Goal: Use online tool/utility: Utilize a website feature to perform a specific function

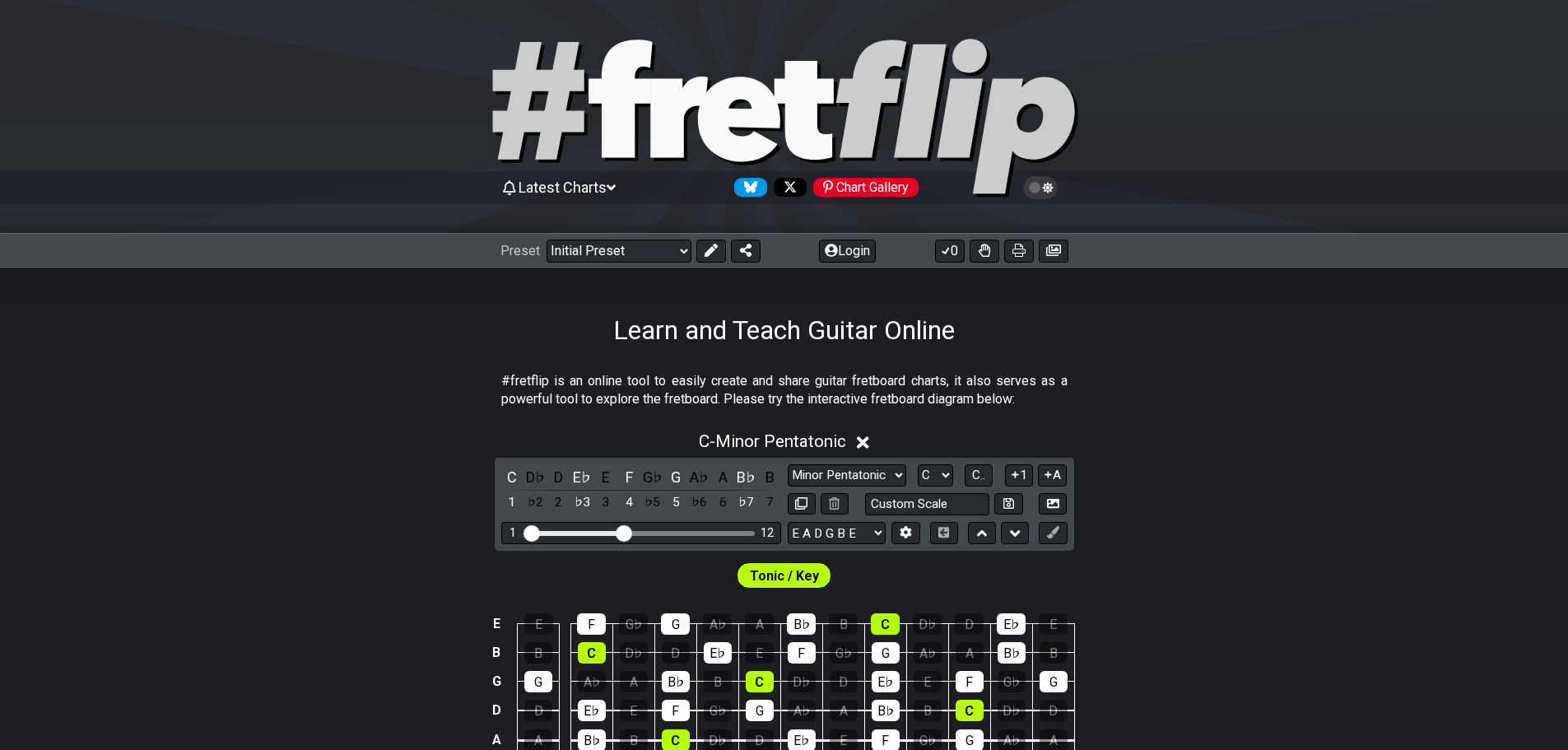
click at [628, 86] on icon at bounding box center [620, 98] width 63 height 117
select select "Minor Pentatonic"
click at [625, 144] on icon at bounding box center [620, 98] width 63 height 117
click at [590, 139] on icon at bounding box center [784, 118] width 593 height 165
click at [596, 141] on icon at bounding box center [784, 118] width 593 height 165
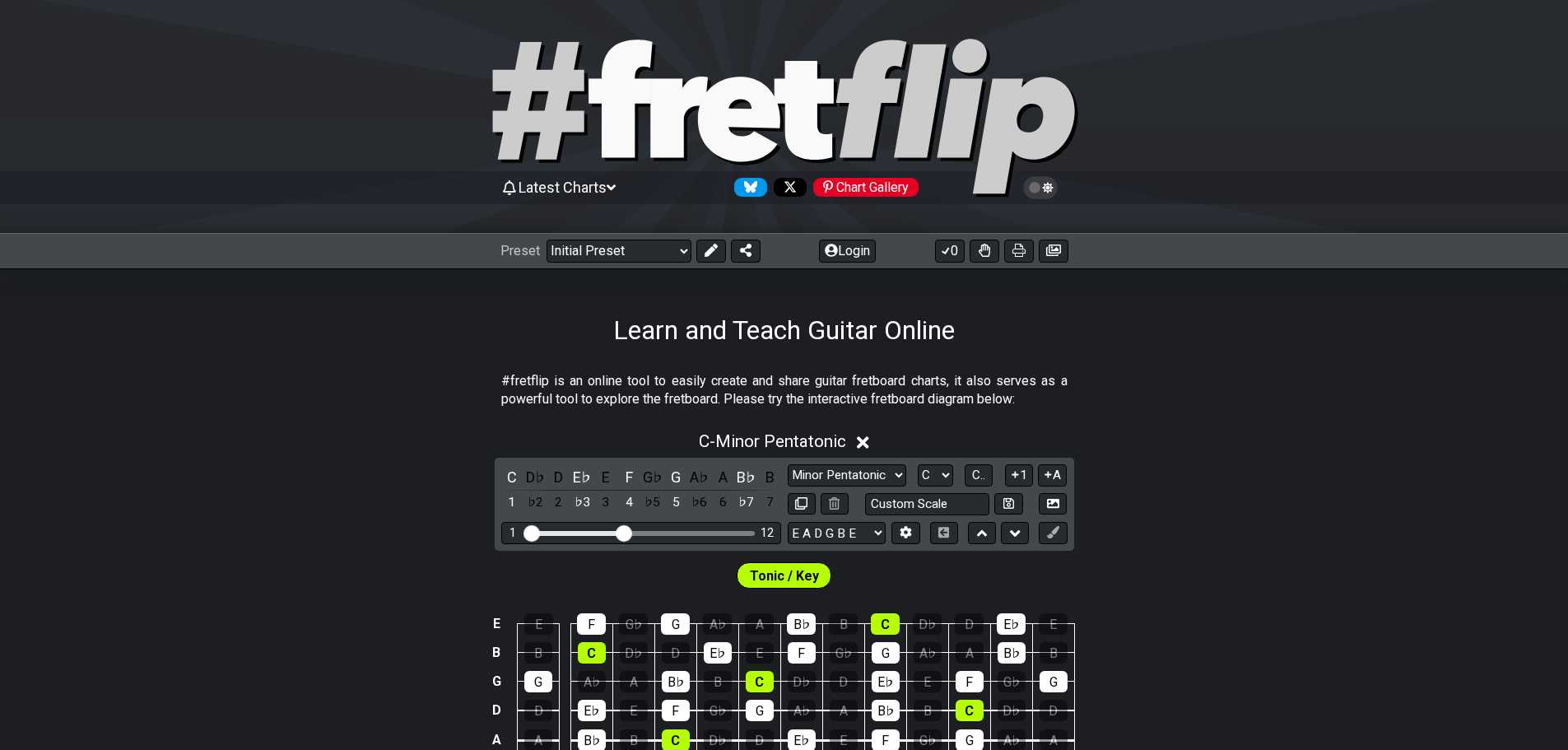
click at [721, 114] on icon at bounding box center [738, 118] width 82 height 85
click at [710, 391] on p "#fretflip is an online tool to easily create and share guitar fretboard charts,…" at bounding box center [784, 390] width 566 height 37
click at [711, 391] on p "#fretflip is an online tool to easily create and share guitar fretboard charts,…" at bounding box center [784, 390] width 566 height 37
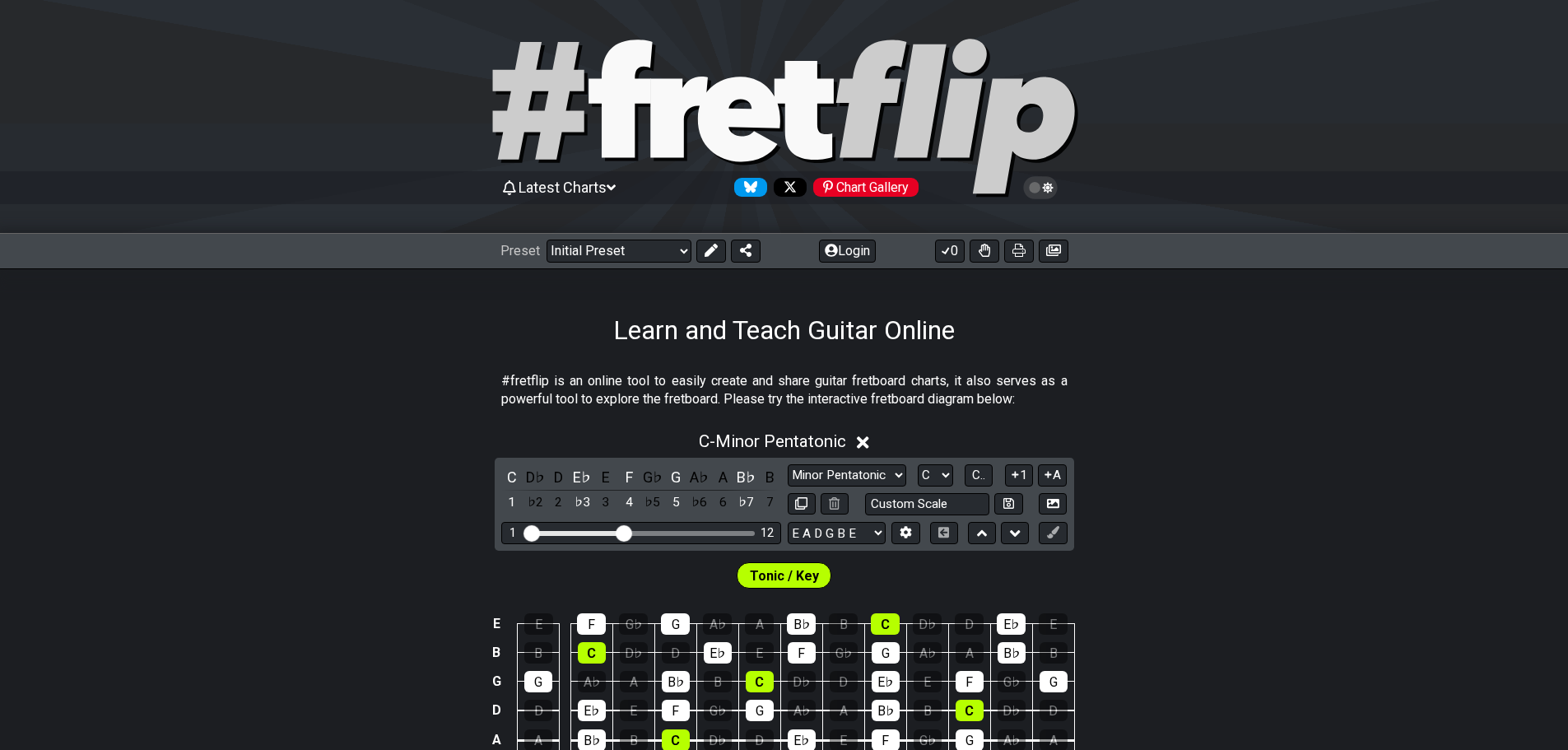
click at [711, 391] on p "#fretflip is an online tool to easily create and share guitar fretboard charts,…" at bounding box center [784, 390] width 566 height 37
click at [709, 383] on p "#fretflip is an online tool to easily create and share guitar fretboard charts,…" at bounding box center [784, 390] width 566 height 37
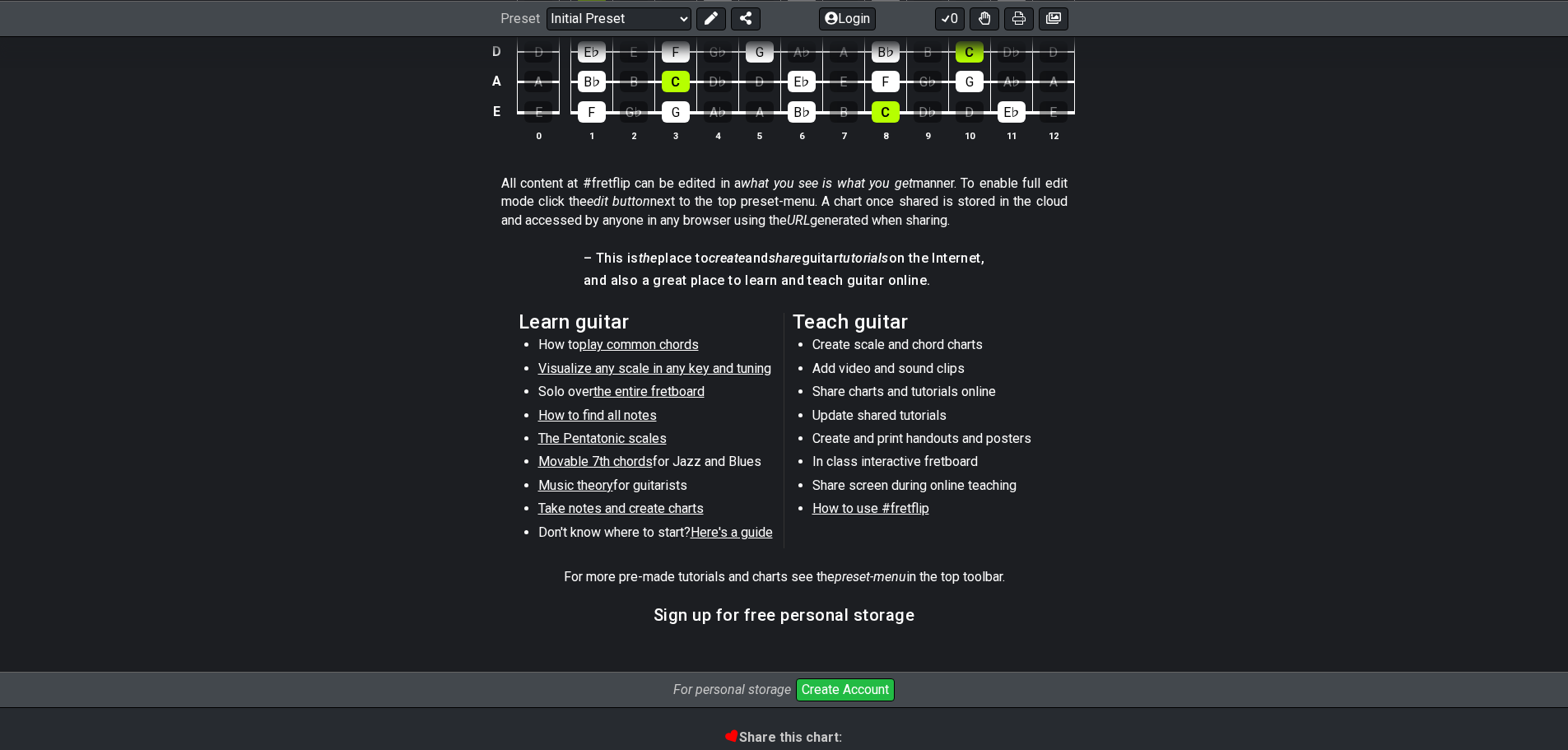
scroll to position [814, 0]
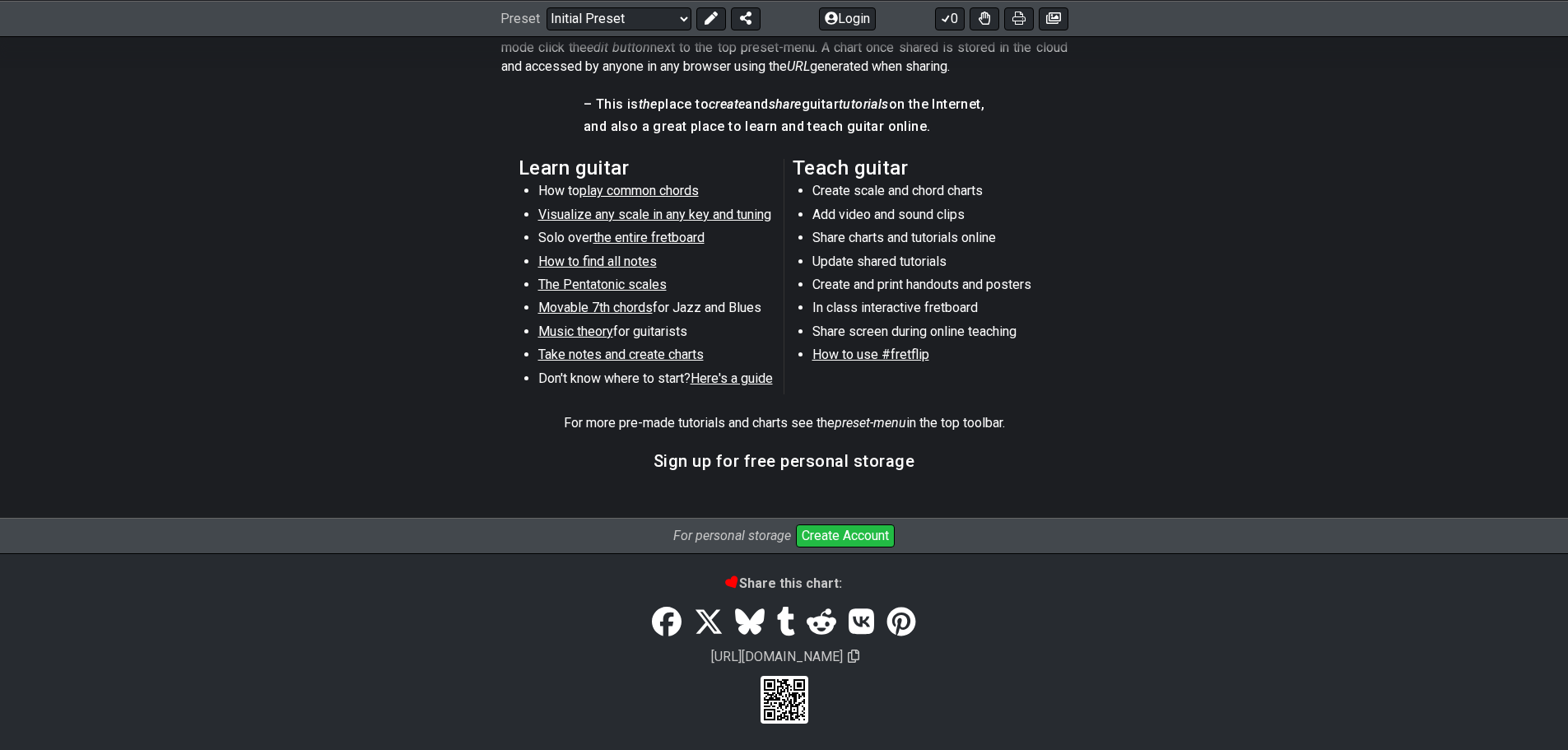
click at [648, 212] on span "Visualize any scale in any key and tuning" at bounding box center [655, 214] width 233 height 16
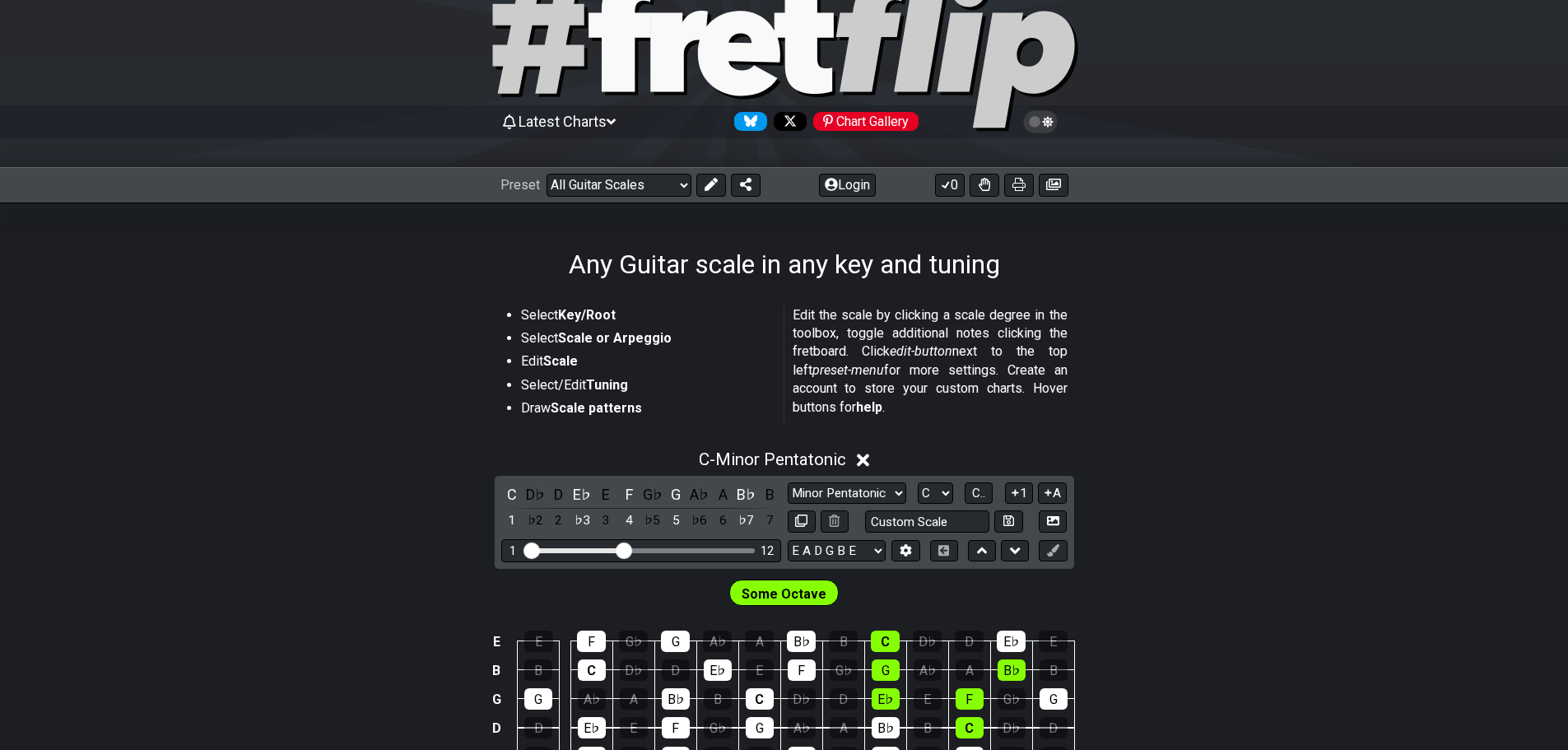
scroll to position [178, 0]
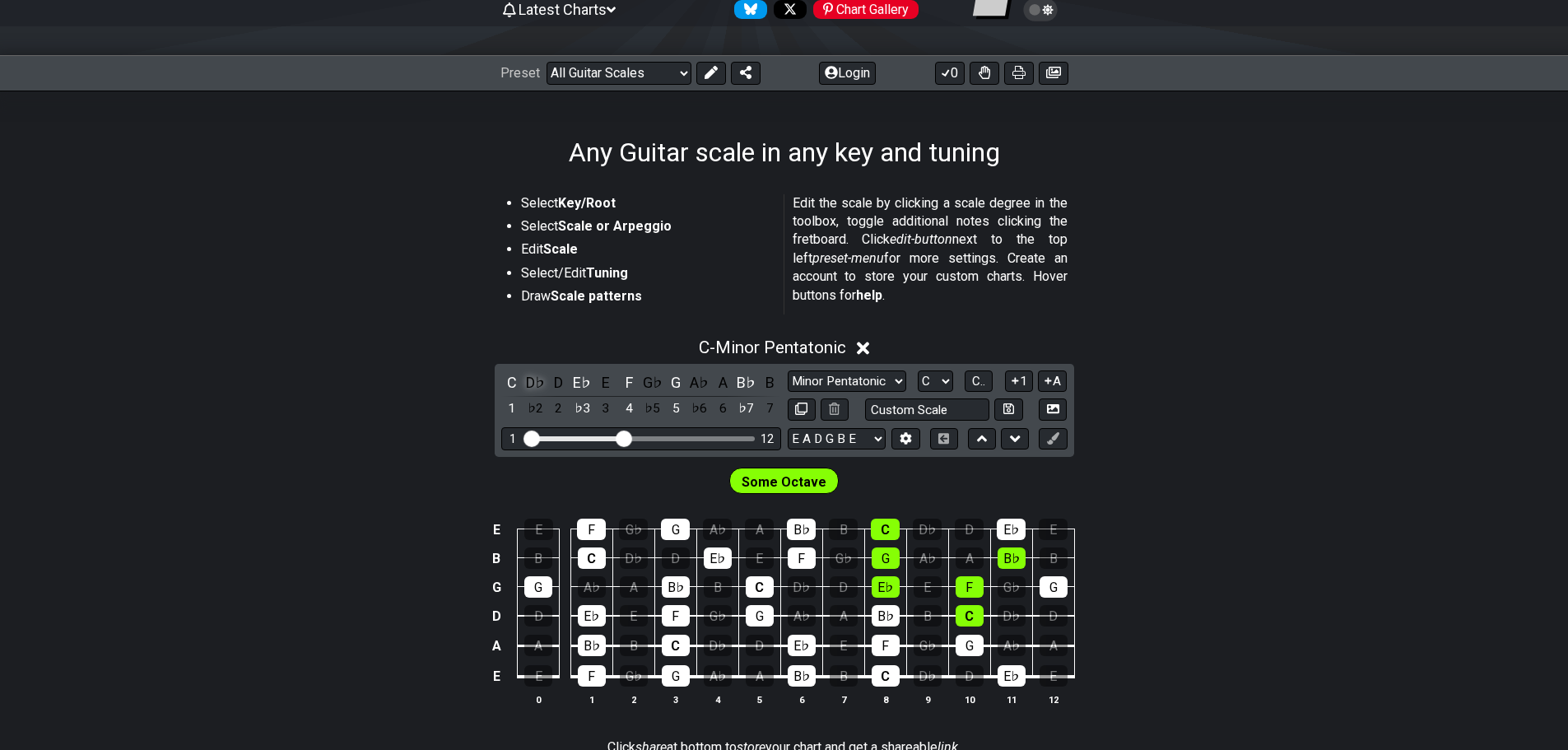
click at [537, 380] on div "D♭" at bounding box center [535, 382] width 21 height 22
click at [538, 380] on div "D♭" at bounding box center [535, 382] width 21 height 22
click at [538, 380] on div "C♯" at bounding box center [535, 382] width 21 height 22
click at [539, 381] on div "D♭" at bounding box center [535, 382] width 21 height 22
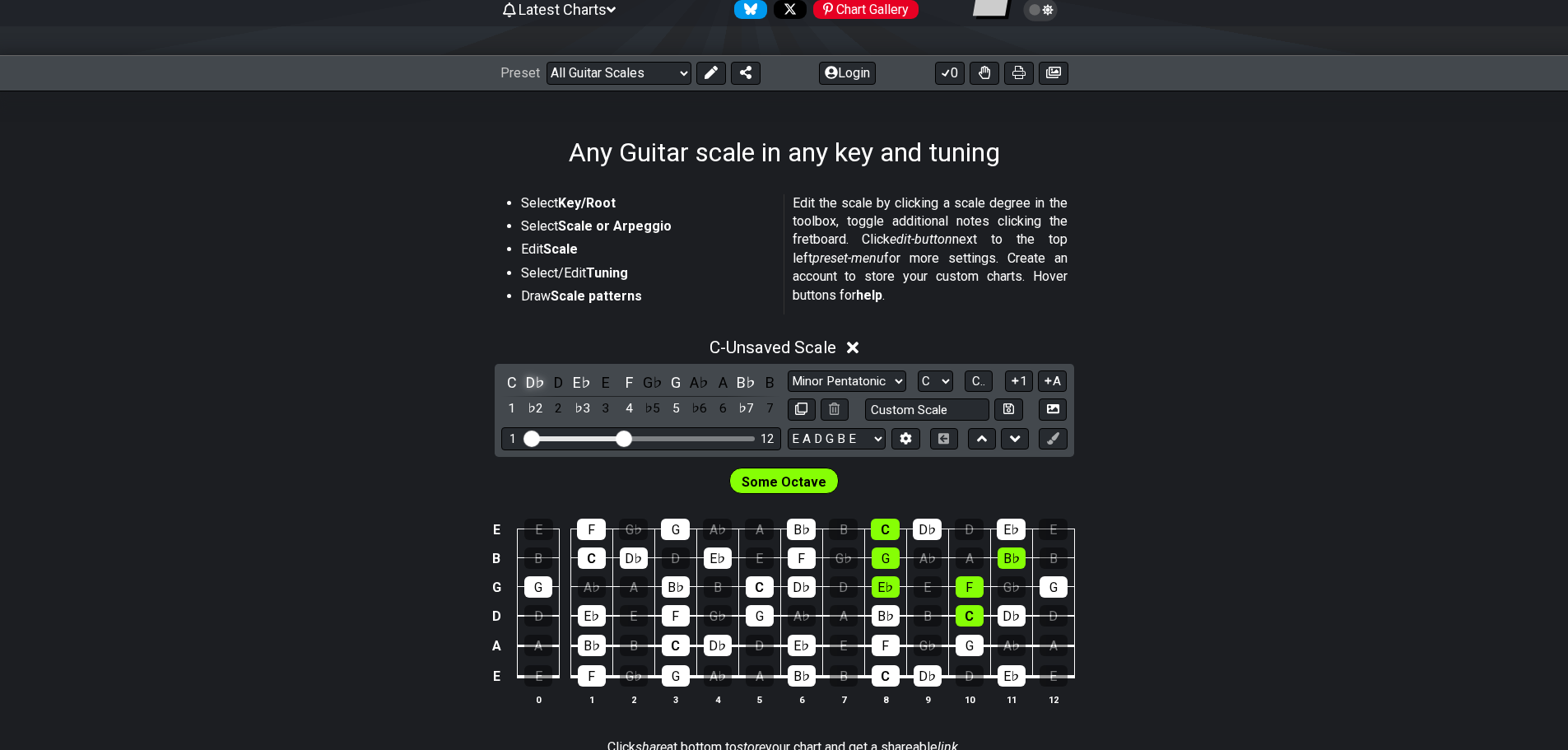
click at [544, 378] on div "D♭" at bounding box center [535, 382] width 21 height 22
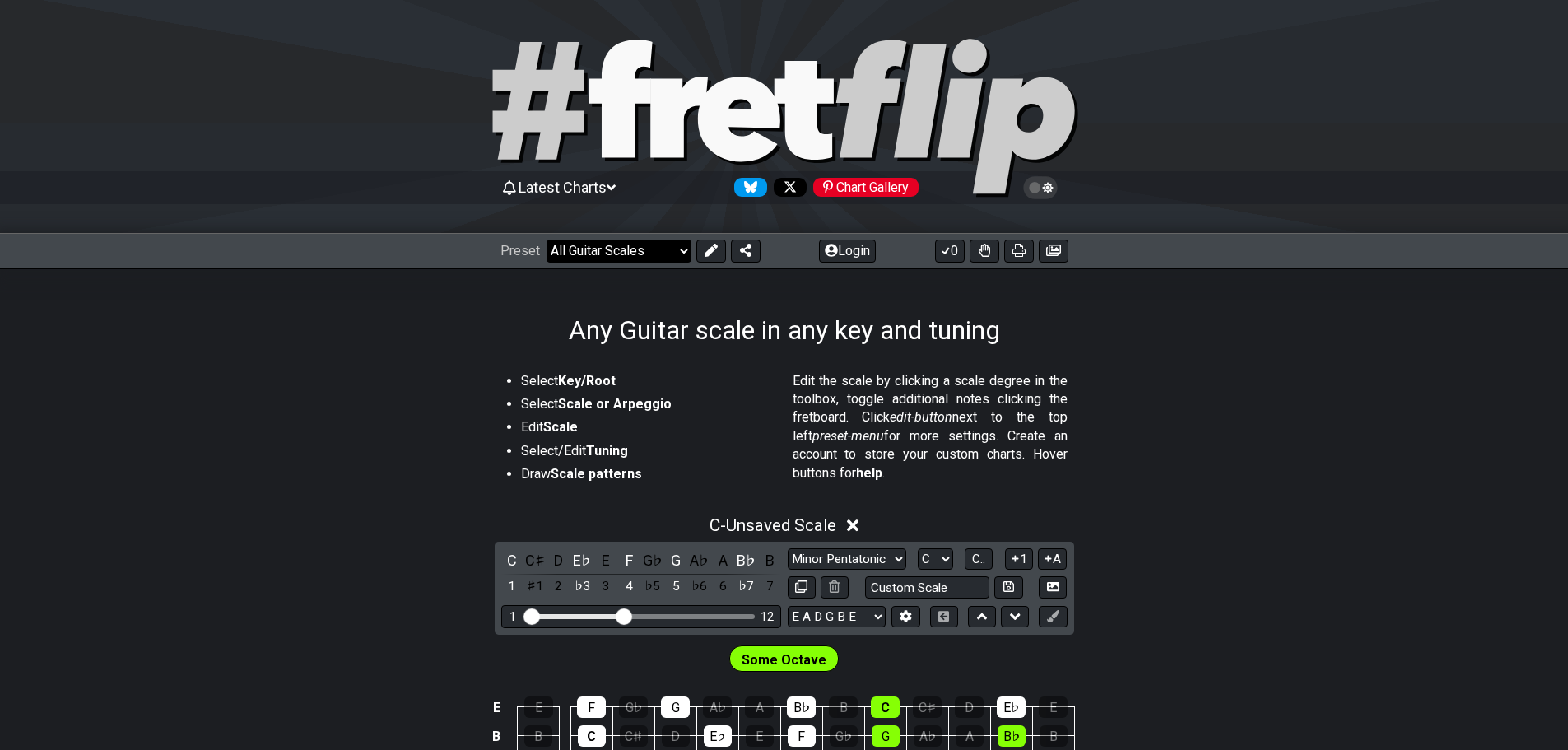
click at [615, 251] on select "Welcome to #fretflip! Initial Preset Custom Preset Minor Pentatonic Major Penta…" at bounding box center [619, 251] width 144 height 23
click at [547, 239] on select "Welcome to #fretflip! Initial Preset Custom Preset Minor Pentatonic Major Penta…" at bounding box center [619, 251] width 144 height 23
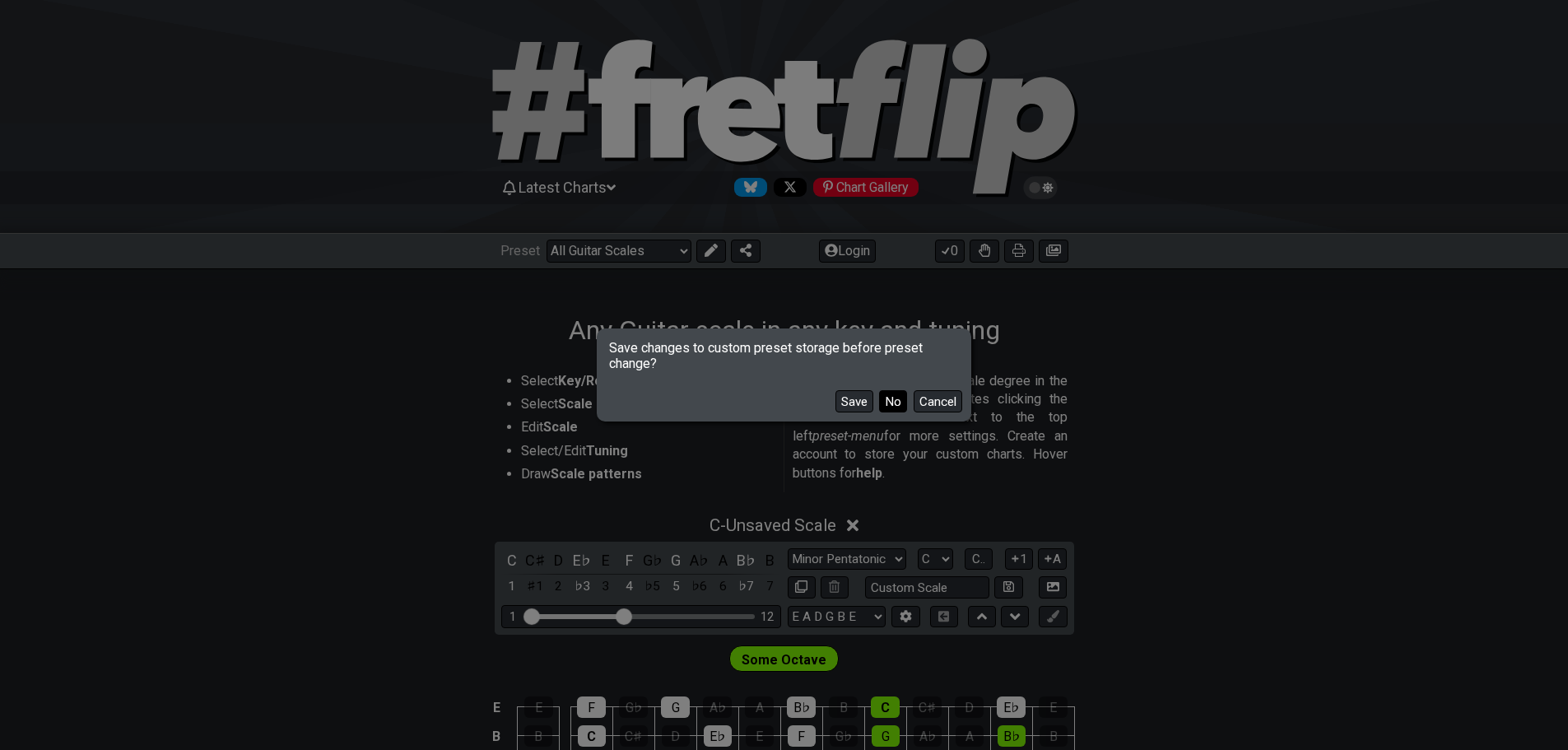
click at [893, 405] on button "No" at bounding box center [893, 402] width 28 height 22
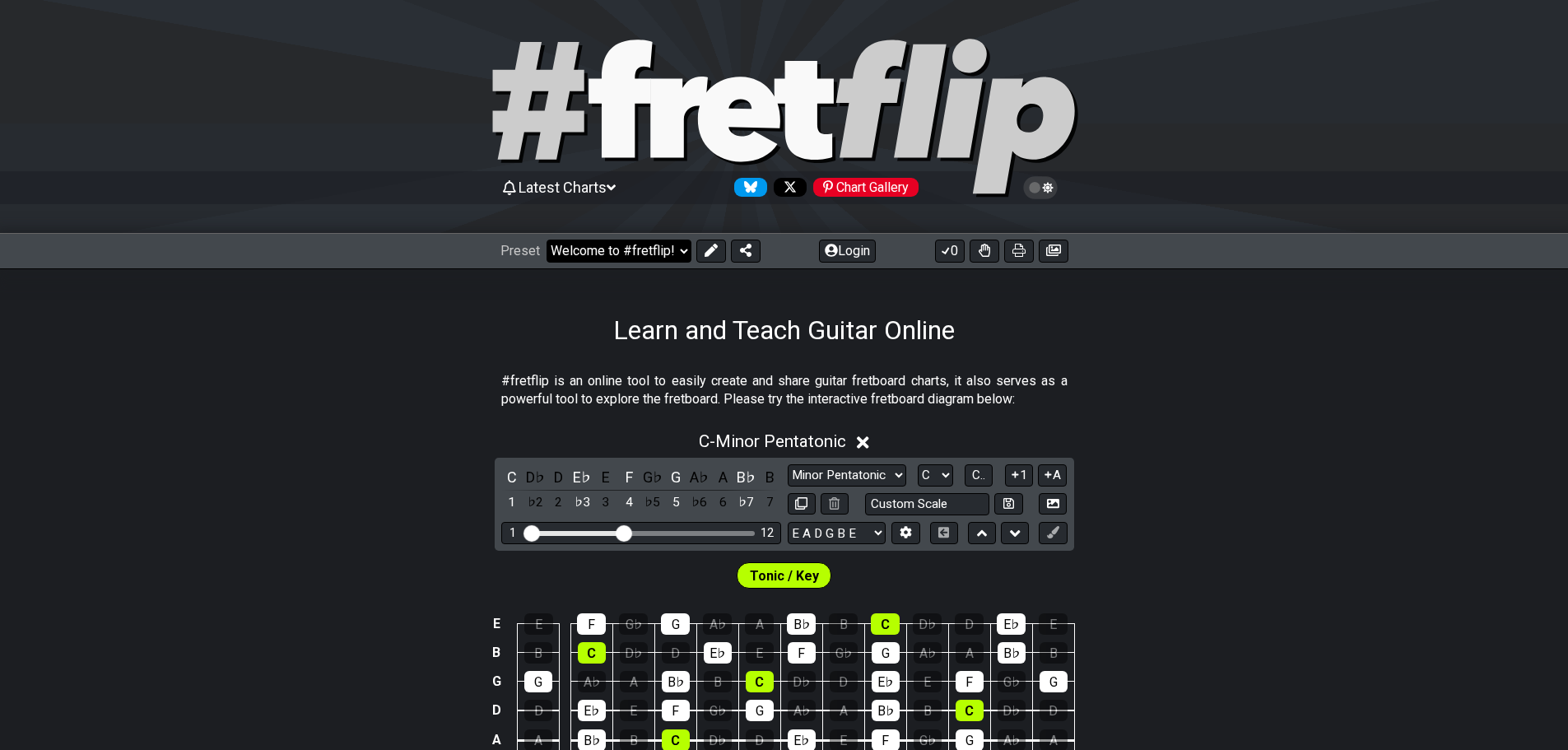
click at [606, 253] on select "Welcome to #fretflip! Initial Preset Custom Preset Minor Pentatonic Major Penta…" at bounding box center [619, 251] width 144 height 23
click at [633, 246] on select "Welcome to #fretflip! Initial Preset Custom Preset Minor Pentatonic Major Penta…" at bounding box center [619, 251] width 144 height 23
click at [547, 239] on select "Welcome to #fretflip! Initial Preset Custom Preset Minor Pentatonic Major Penta…" at bounding box center [619, 251] width 144 height 23
select select "/minor-pentatonic"
select select "C"
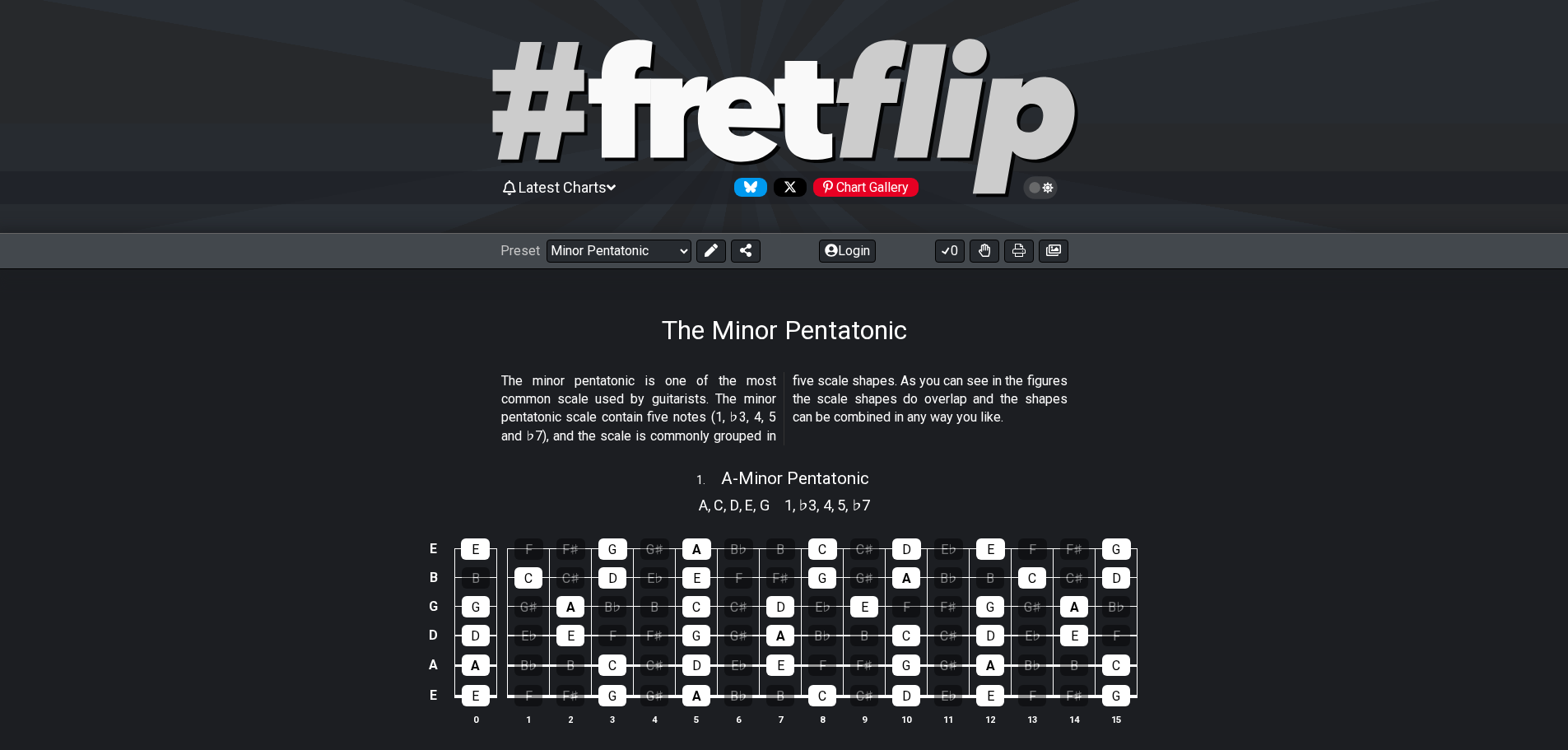
click at [581, 406] on p "The minor pentatonic is one of the most common scale used by guitarists. The mi…" at bounding box center [784, 409] width 566 height 75
click at [580, 404] on p "The minor pentatonic is one of the most common scale used by guitarists. The mi…" at bounding box center [784, 409] width 566 height 75
click at [579, 404] on p "The minor pentatonic is one of the most common scale used by guitarists. The mi…" at bounding box center [784, 409] width 566 height 75
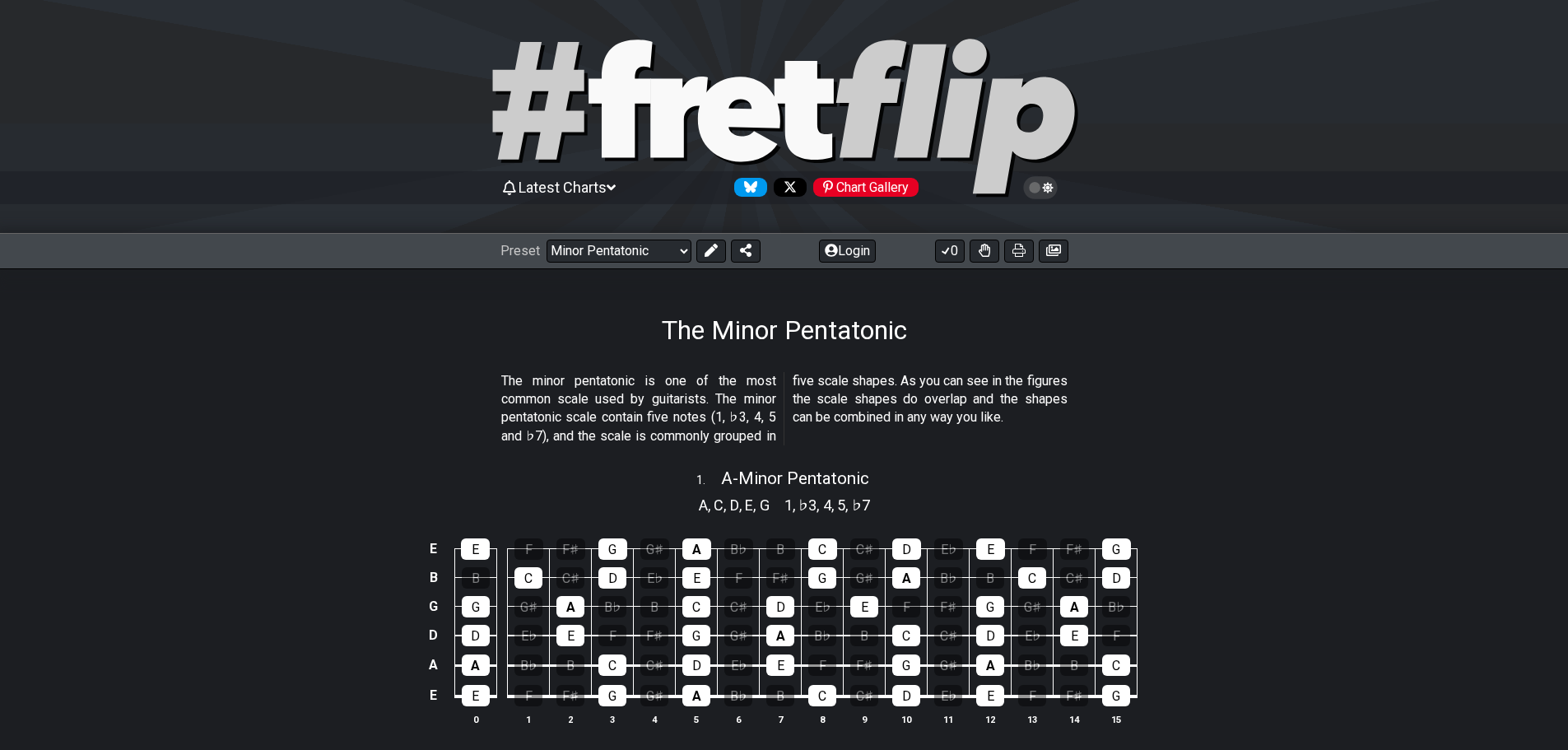
click at [579, 404] on p "The minor pentatonic is one of the most common scale used by guitarists. The mi…" at bounding box center [784, 409] width 566 height 75
click at [579, 404] on p "The minor pentatonic is one of the most common scale used by guitarists. The mi…" at bounding box center [784, 409] width 566 height 75
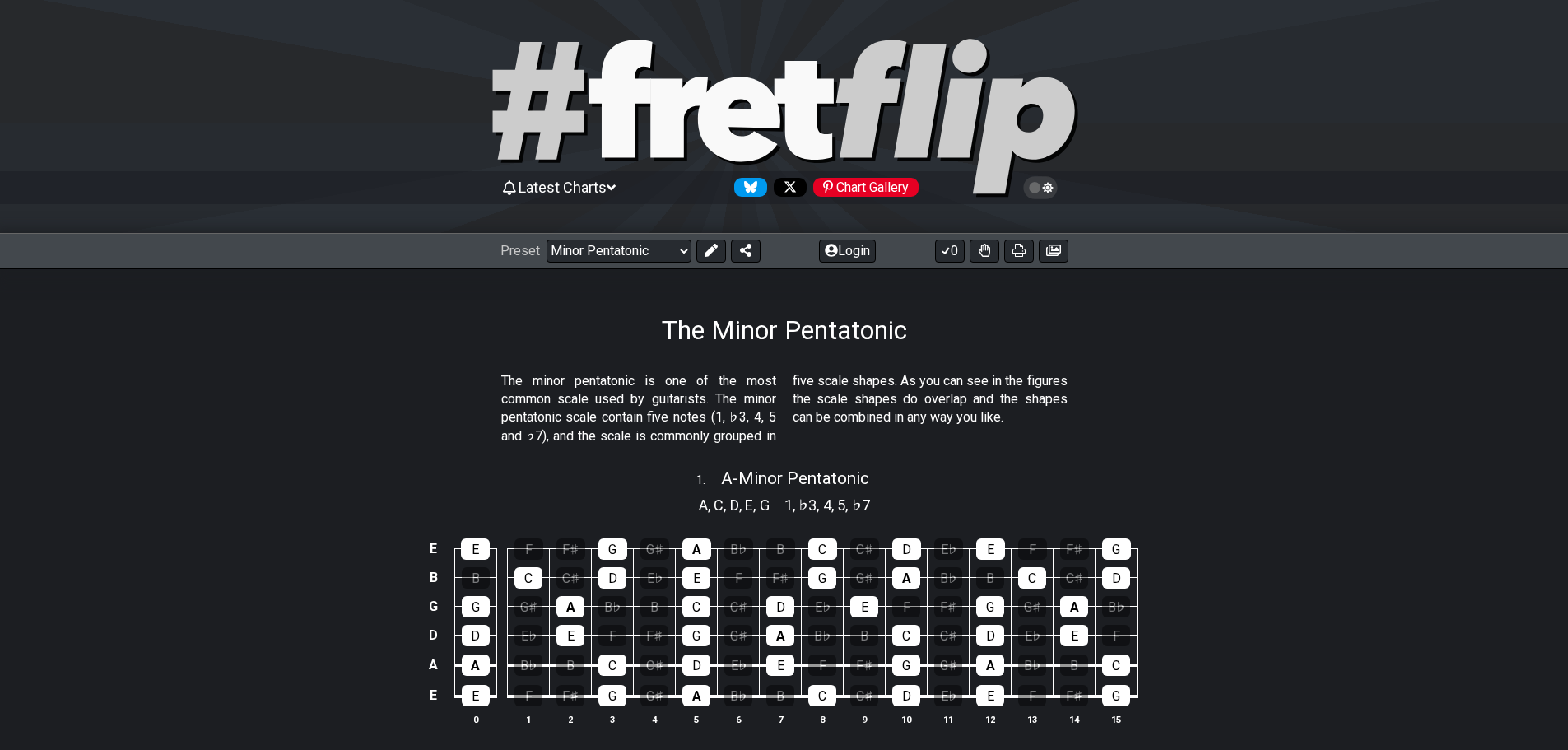
click at [579, 404] on p "The minor pentatonic is one of the most common scale used by guitarists. The mi…" at bounding box center [784, 409] width 566 height 75
click at [598, 247] on select "Welcome to #fretflip! Initial Preset Custom Preset Minor Pentatonic Major Penta…" at bounding box center [619, 251] width 144 height 23
